Goal: Task Accomplishment & Management: Use online tool/utility

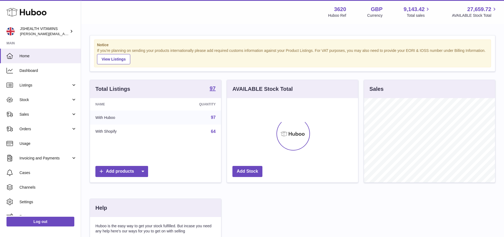
scroll to position [84, 131]
click at [37, 105] on link "Stock" at bounding box center [40, 99] width 81 height 15
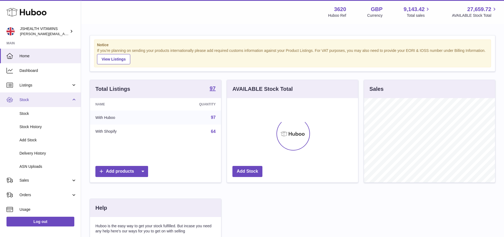
click at [38, 98] on span "Stock" at bounding box center [45, 99] width 52 height 5
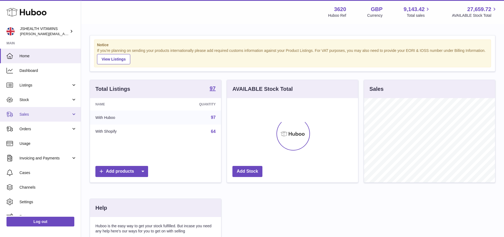
click at [31, 112] on span "Sales" at bounding box center [45, 114] width 52 height 5
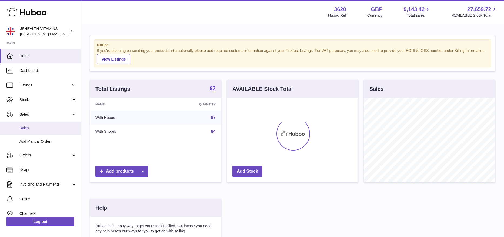
click at [30, 123] on link "Sales" at bounding box center [40, 128] width 81 height 13
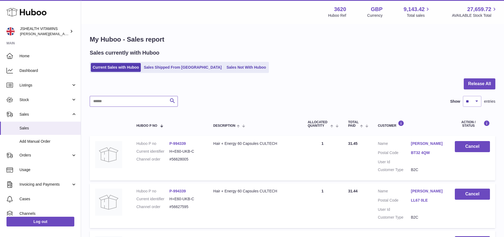
click at [114, 103] on input "text" at bounding box center [134, 101] width 88 height 11
paste input "*********"
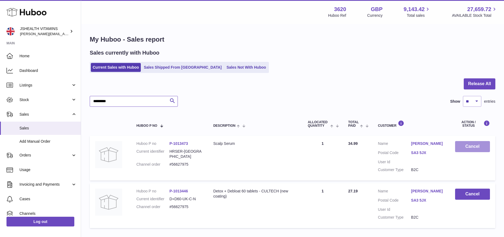
type input "*********"
click at [472, 145] on button "Cancel" at bounding box center [472, 146] width 35 height 11
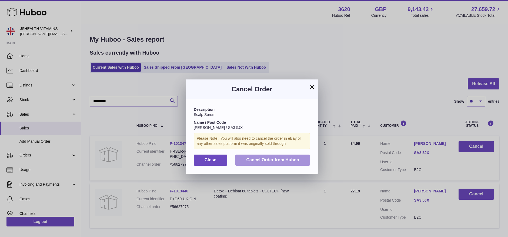
click at [287, 158] on span "Cancel Order from Huboo" at bounding box center [272, 160] width 53 height 5
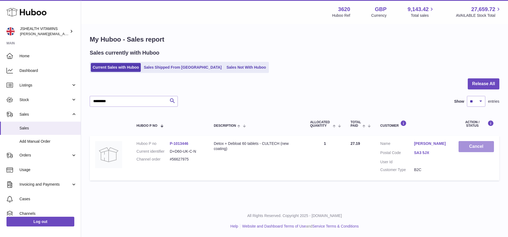
click at [477, 143] on button "Cancel" at bounding box center [476, 146] width 35 height 11
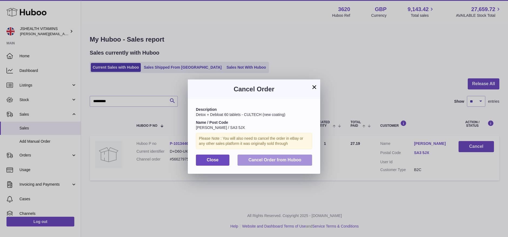
click at [307, 162] on button "Cancel Order from Huboo" at bounding box center [275, 160] width 75 height 11
